Goal: Task Accomplishment & Management: Manage account settings

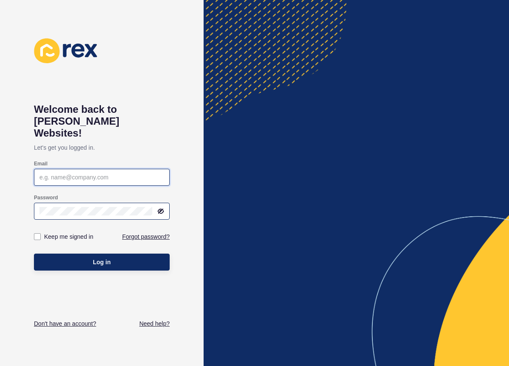
type input "[EMAIL_ADDRESS][PERSON_NAME][DOMAIN_NAME]"
click at [159, 209] on icon at bounding box center [161, 211] width 5 height 4
click at [36, 232] on div "Keep me signed in" at bounding box center [68, 236] width 68 height 9
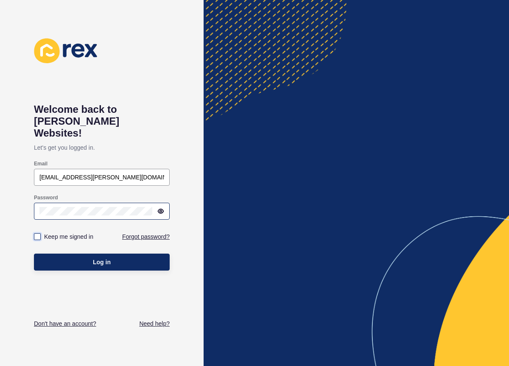
click at [36, 233] on label at bounding box center [37, 236] width 7 height 7
click at [36, 234] on input "Keep me signed in" at bounding box center [39, 237] width 6 height 6
checkbox input "true"
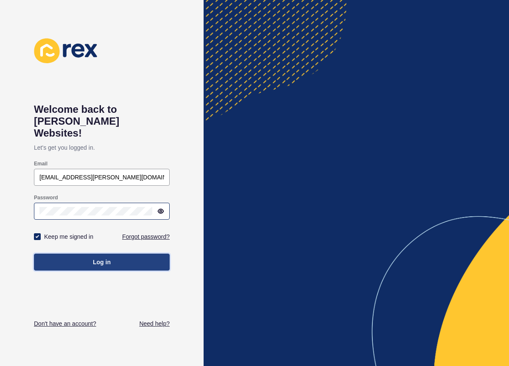
click at [61, 254] on button "Log in" at bounding box center [102, 262] width 136 height 17
